Goal: Ask a question

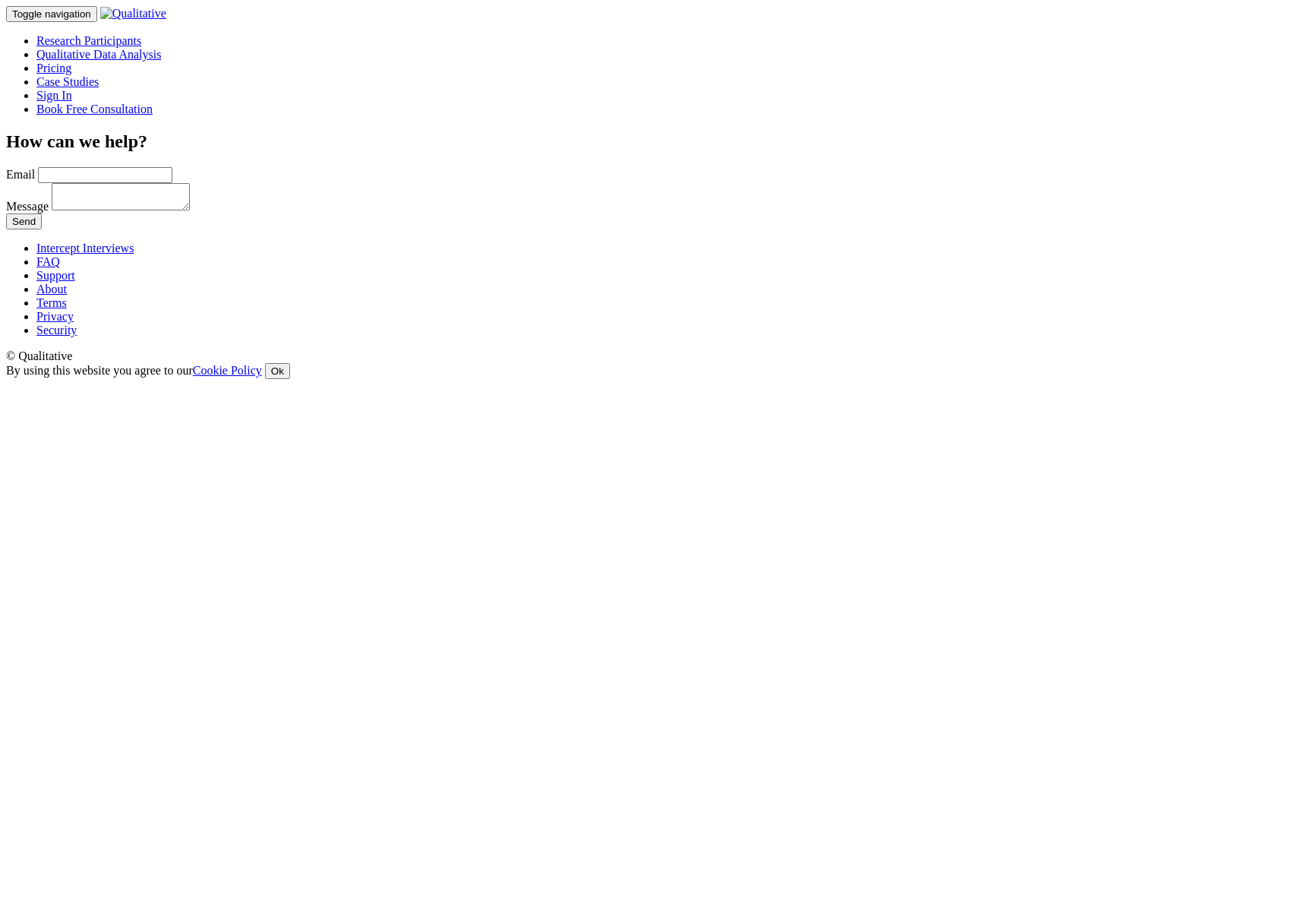
click at [432, 131] on h2 "How can we help?" at bounding box center [658, 141] width 1304 height 21
click at [386, 131] on h2 "How can we help?" at bounding box center [658, 141] width 1304 height 21
click at [585, 131] on h2 "How can we help?" at bounding box center [658, 141] width 1304 height 21
click at [683, 131] on h2 "How can we help?" at bounding box center [658, 141] width 1304 height 21
click at [172, 183] on input "Email" at bounding box center [105, 175] width 134 height 16
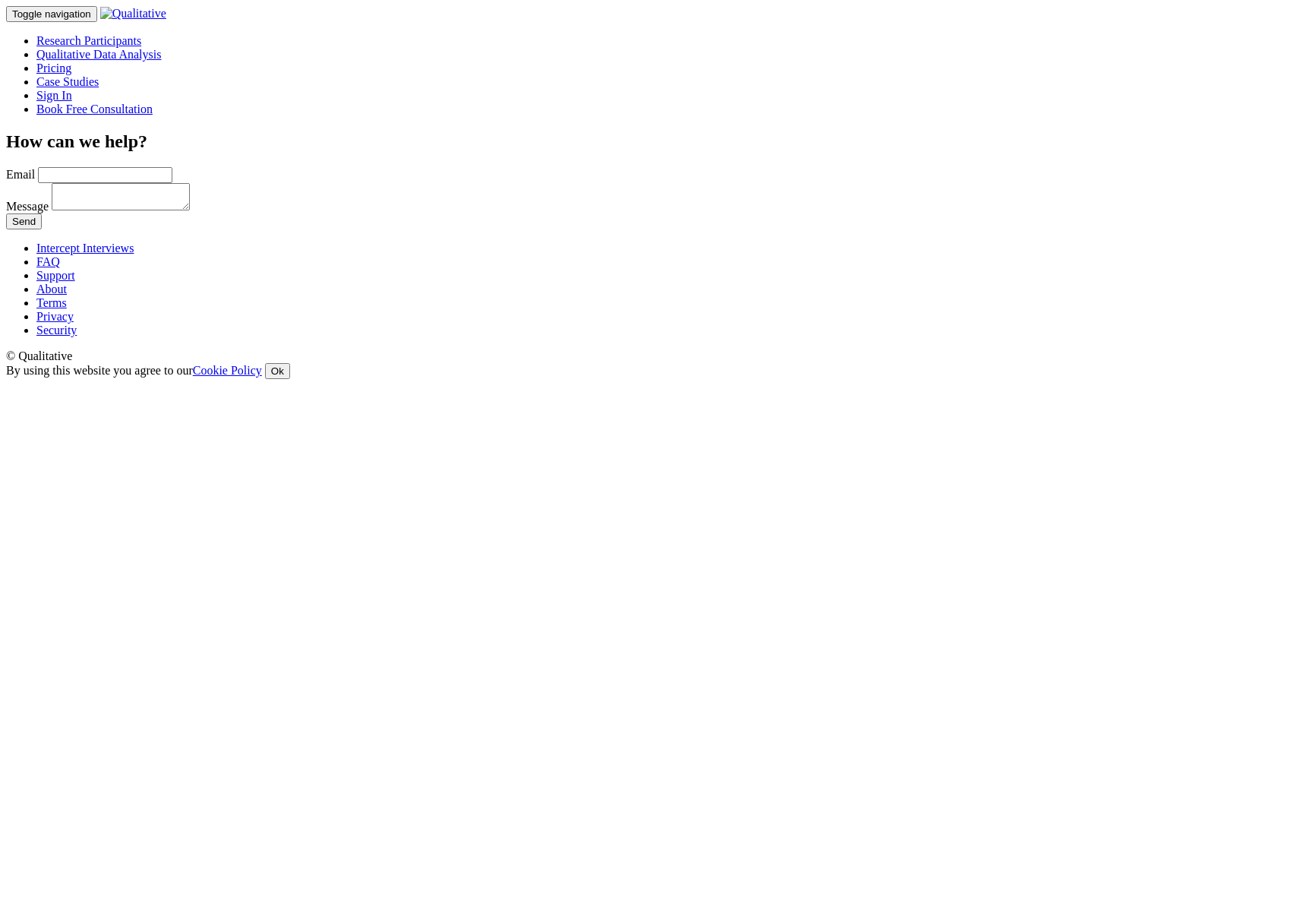
click at [190, 210] on textarea "Message" at bounding box center [120, 197] width 138 height 28
click at [651, 379] on ui-view "Intercept Interviews FAQ Support About Terms Privacy Security © Qualitative By …" at bounding box center [658, 311] width 1304 height 138
click at [141, 34] on link "Research Participants" at bounding box center [88, 40] width 105 height 13
